Goal: Navigation & Orientation: Find specific page/section

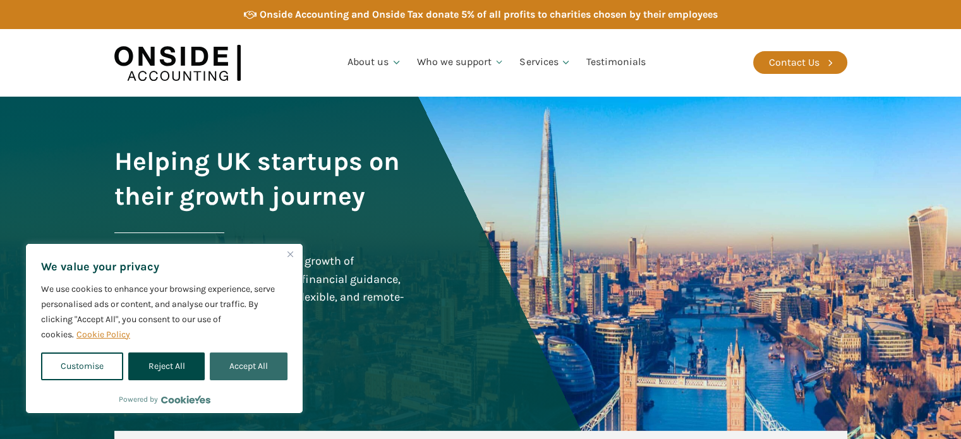
click at [235, 374] on button "Accept All" at bounding box center [249, 366] width 78 height 28
checkbox input "true"
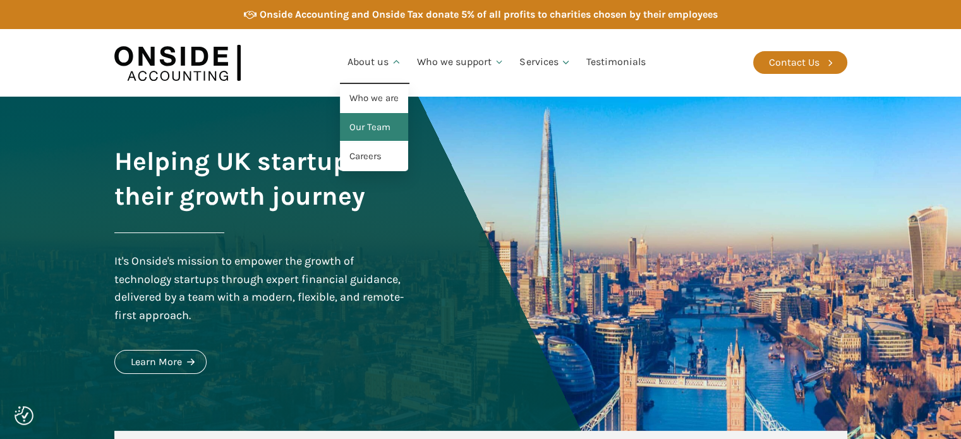
click at [376, 119] on link "Our Team" at bounding box center [374, 127] width 68 height 29
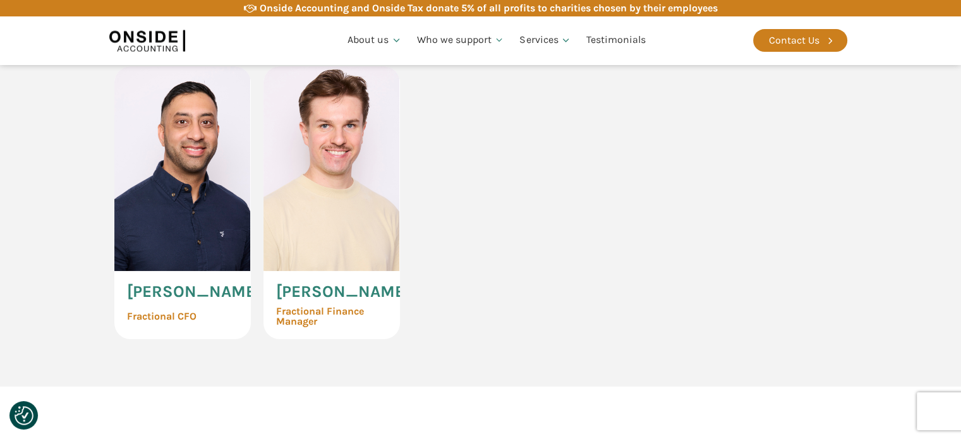
scroll to position [3032, 0]
